Goal: Task Accomplishment & Management: Use online tool/utility

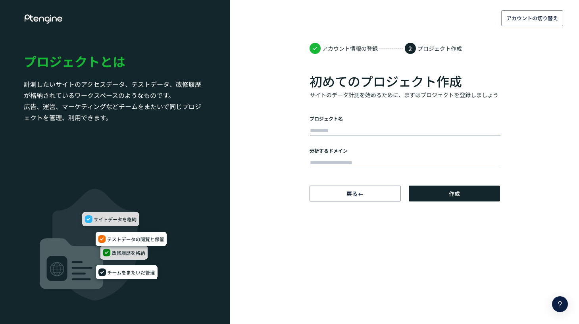
click at [353, 128] on input "text" at bounding box center [405, 130] width 191 height 11
type input "**********"
click at [397, 165] on input "text" at bounding box center [405, 163] width 191 height 11
click at [387, 158] on input "text" at bounding box center [405, 163] width 191 height 11
paste input "**********"
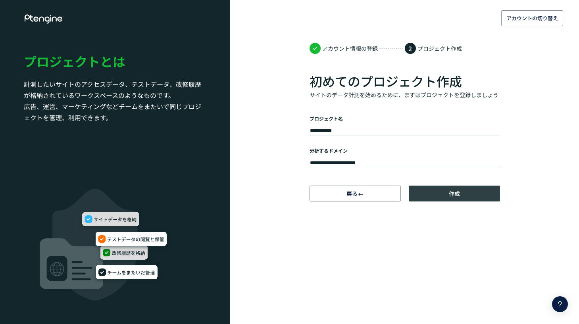
type input "**********"
click at [432, 193] on button "作成" at bounding box center [454, 194] width 91 height 16
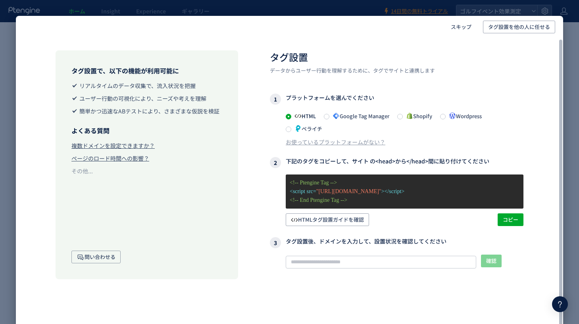
scroll to position [2, 0]
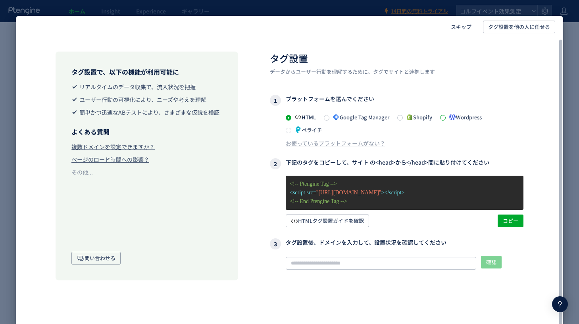
click at [446, 116] on span at bounding box center [443, 118] width 6 height 6
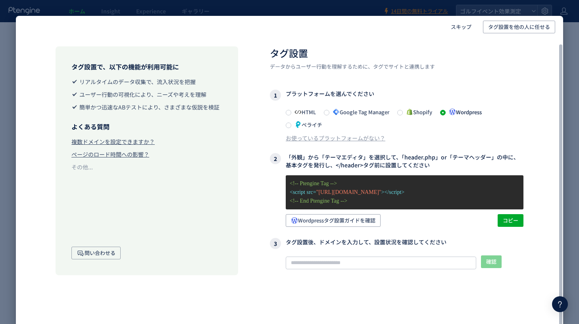
scroll to position [7, 0]
click at [509, 216] on span "コピー" at bounding box center [510, 221] width 15 height 13
click at [508, 218] on span "コピー" at bounding box center [510, 221] width 15 height 13
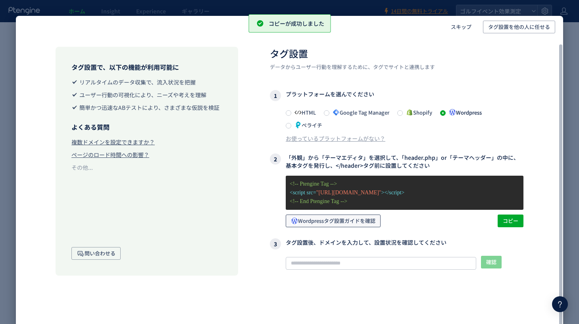
click at [374, 223] on span "Wordpressタグ設置ガイドを確認" at bounding box center [333, 221] width 85 height 13
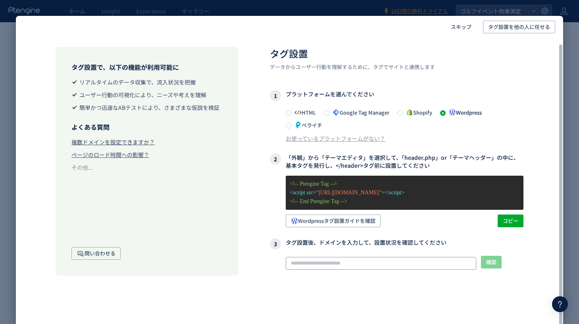
click at [331, 262] on input "text" at bounding box center [381, 263] width 191 height 13
paste input "**********"
type input "**********"
click at [490, 263] on span "確認" at bounding box center [491, 262] width 10 height 13
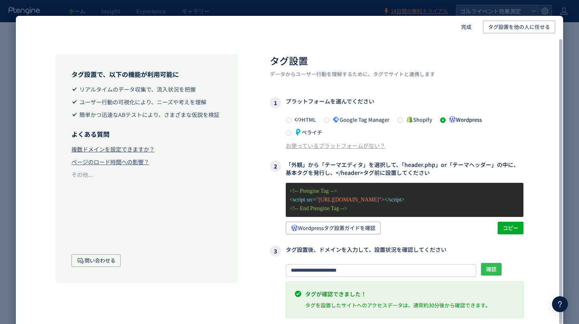
scroll to position [0, 0]
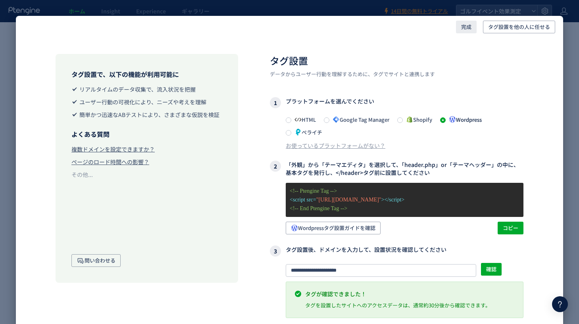
click at [466, 27] on span "完成" at bounding box center [466, 27] width 10 height 13
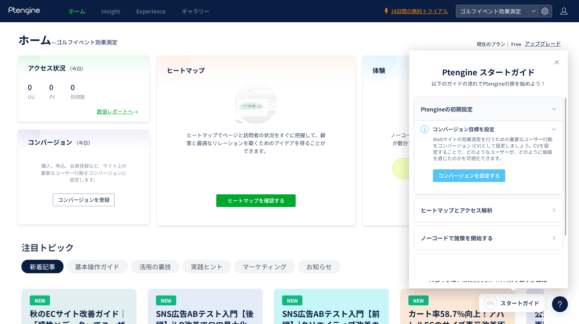
click at [501, 178] on button "コンバージョンを設定する" at bounding box center [469, 176] width 72 height 13
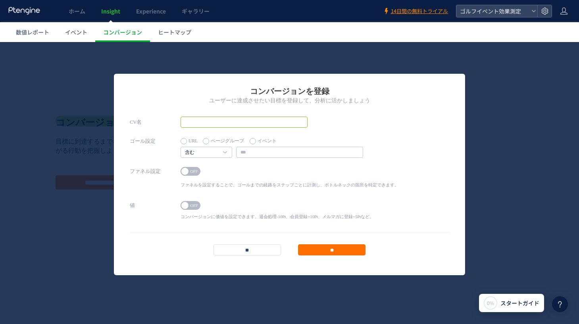
click at [260, 123] on input "text" at bounding box center [244, 122] width 127 height 11
type input "*******"
click at [211, 143] on label "ページグループ" at bounding box center [223, 141] width 41 height 11
click at [185, 140] on label "URL" at bounding box center [189, 141] width 17 height 11
click at [221, 153] on h4 "含む" at bounding box center [207, 152] width 52 height 11
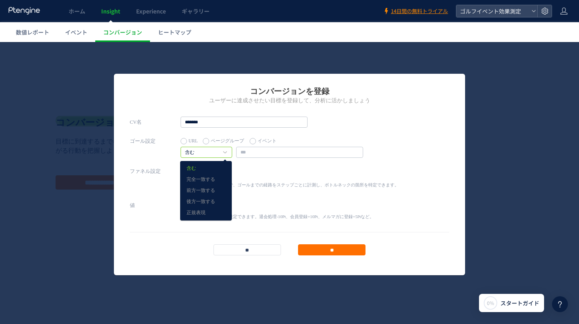
click at [205, 171] on link "含む" at bounding box center [206, 169] width 39 height 10
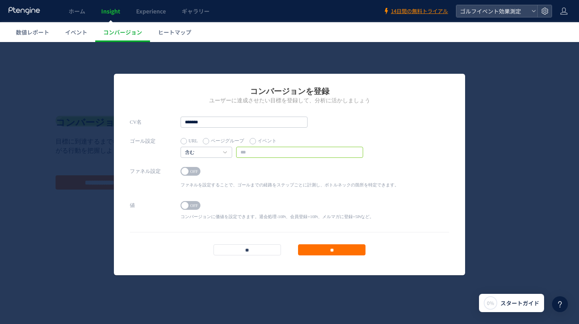
click at [258, 151] on input "text" at bounding box center [299, 152] width 127 height 11
paste input "**********"
type input "**********"
click at [187, 172] on span at bounding box center [184, 171] width 7 height 7
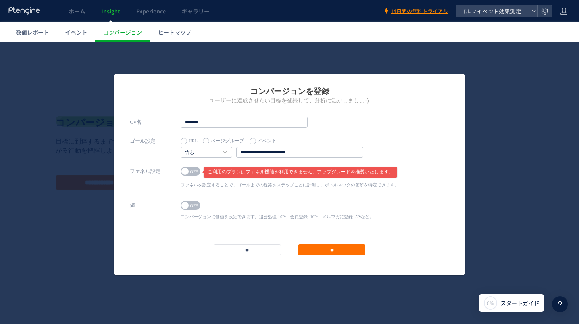
click at [191, 172] on span "OFF" at bounding box center [194, 171] width 12 height 9
click at [198, 204] on span "OFF" at bounding box center [194, 205] width 12 height 9
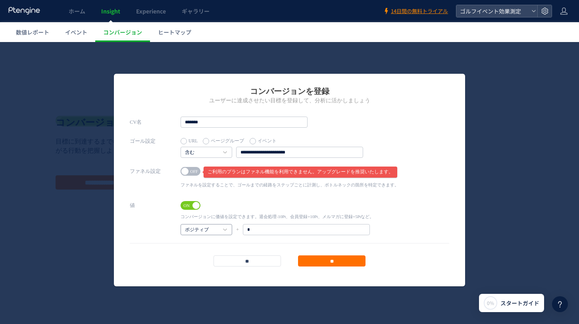
click at [227, 227] on h4 "ポジティブ" at bounding box center [207, 229] width 52 height 11
click at [195, 206] on span at bounding box center [196, 205] width 7 height 7
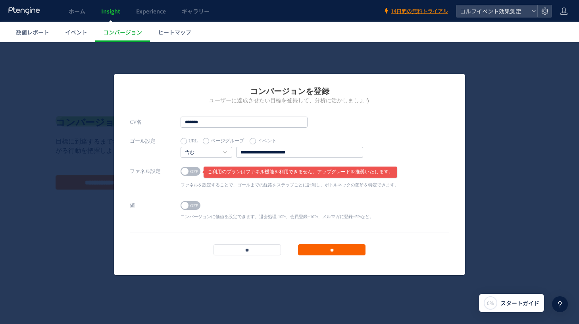
click at [320, 250] on input "**" at bounding box center [331, 250] width 67 height 11
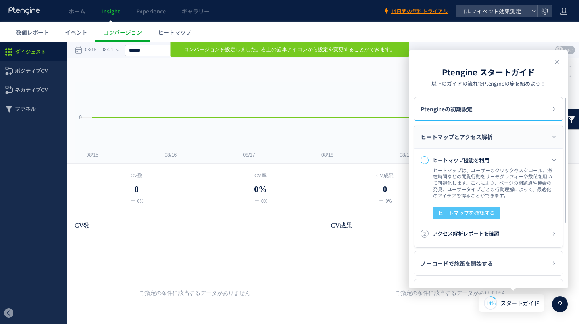
click at [481, 213] on span "ヒートマップを確認する" at bounding box center [466, 213] width 57 height 13
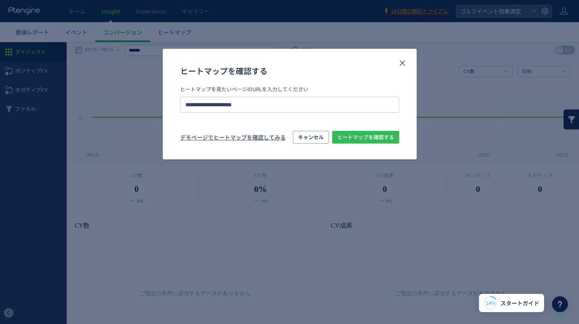
click at [380, 135] on span "ヒートマップを確認する" at bounding box center [365, 137] width 57 height 13
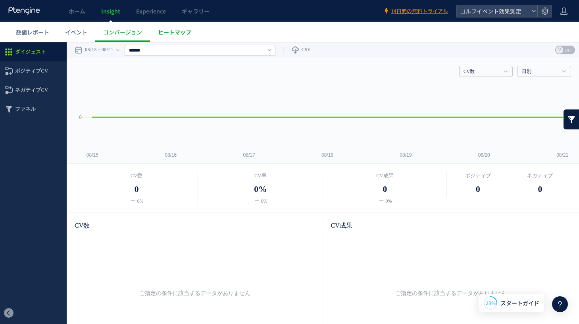
click at [180, 37] on link "ヒートマップ" at bounding box center [174, 32] width 49 height 20
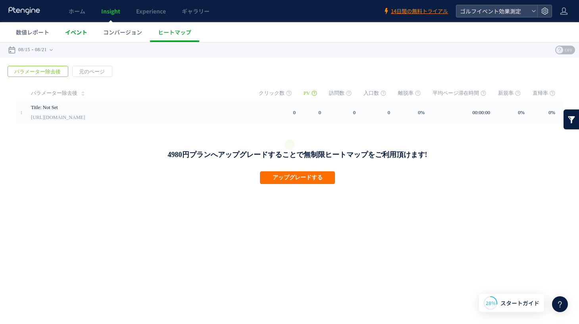
click at [88, 34] on link "イベント" at bounding box center [76, 32] width 38 height 20
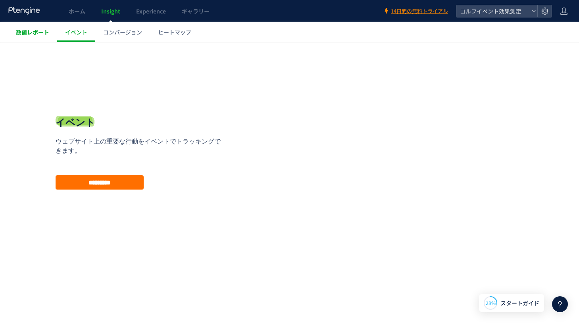
click at [38, 34] on span "数値レポート" at bounding box center [32, 32] width 33 height 8
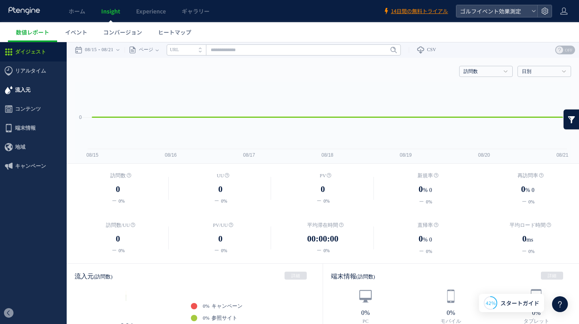
click at [29, 87] on span "流入元" at bounding box center [22, 90] width 15 height 19
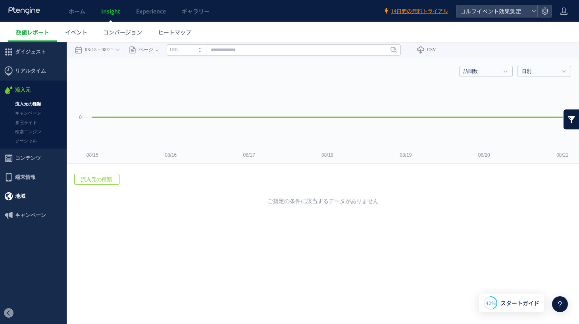
click at [22, 193] on span "地域" at bounding box center [20, 196] width 10 height 19
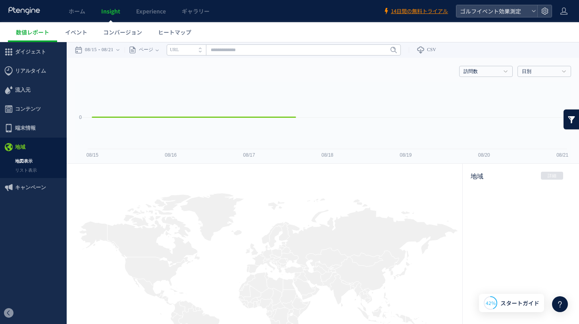
click at [30, 129] on span "端末情報" at bounding box center [25, 128] width 21 height 19
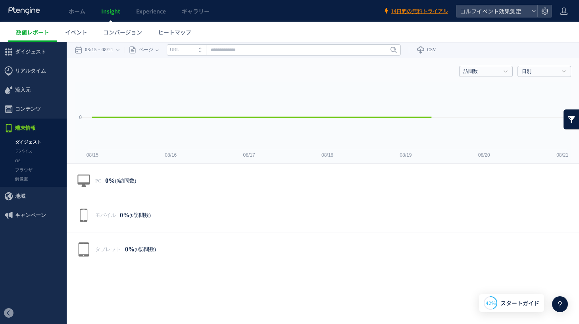
click at [37, 113] on span "コンテンツ" at bounding box center [28, 109] width 26 height 19
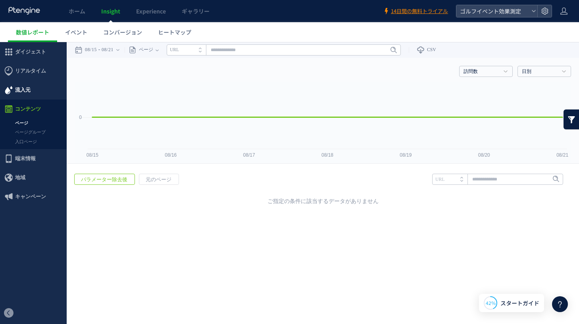
click at [31, 92] on span "流入元" at bounding box center [33, 90] width 67 height 19
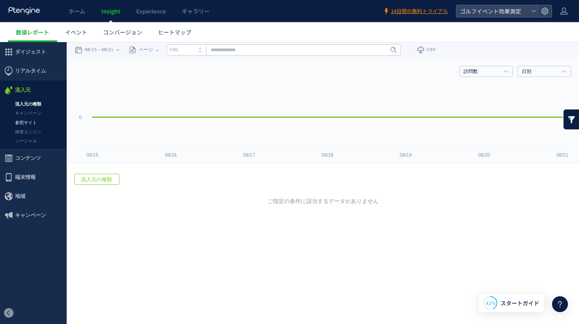
click at [29, 118] on link "参照サイト" at bounding box center [33, 122] width 67 height 9
click at [31, 115] on link "キャンペーン" at bounding box center [33, 113] width 67 height 9
click at [80, 11] on span "ホーム" at bounding box center [77, 11] width 17 height 8
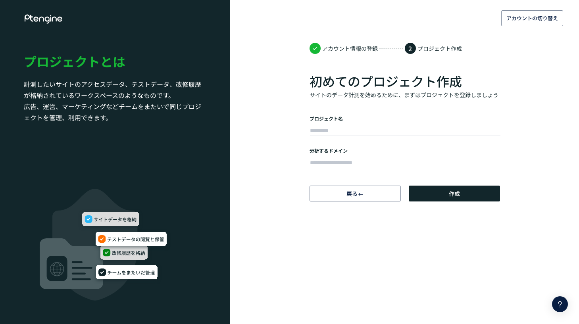
click at [52, 21] on use at bounding box center [44, 18] width 38 height 9
